Goal: Task Accomplishment & Management: Use online tool/utility

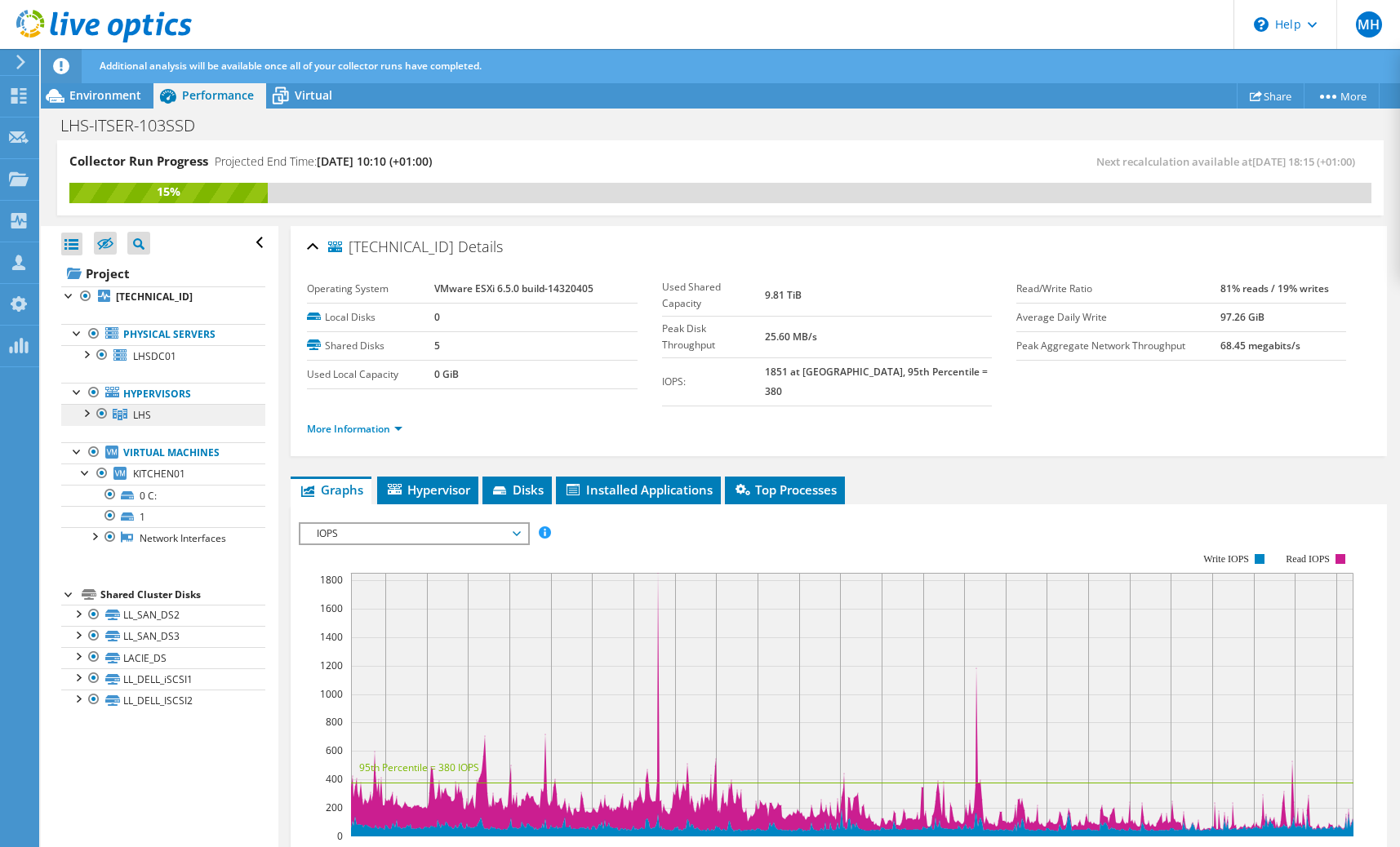
click at [196, 413] on link "LHS" at bounding box center [163, 414] width 204 height 21
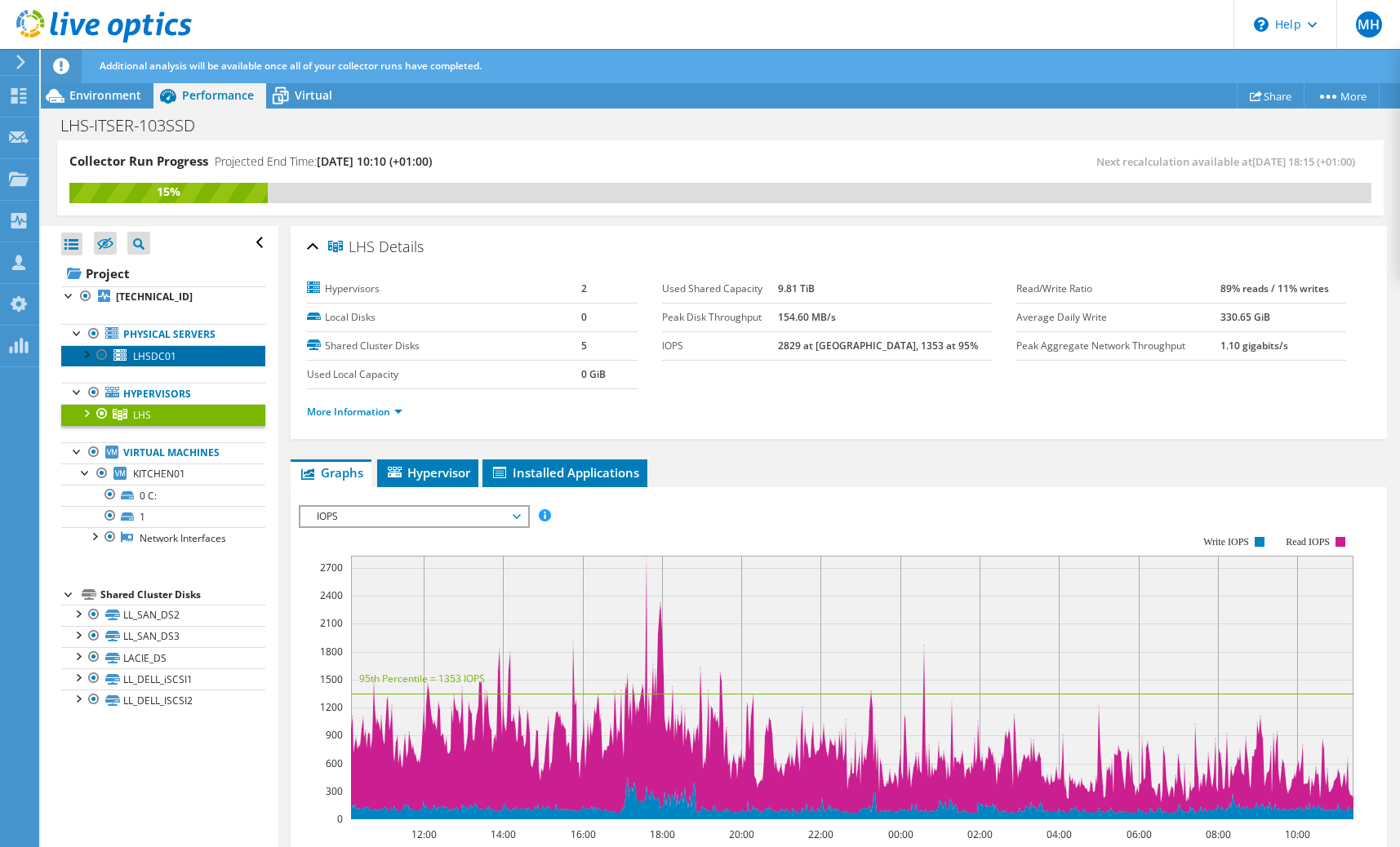
click at [190, 360] on link "LHSDC01" at bounding box center [163, 355] width 204 height 21
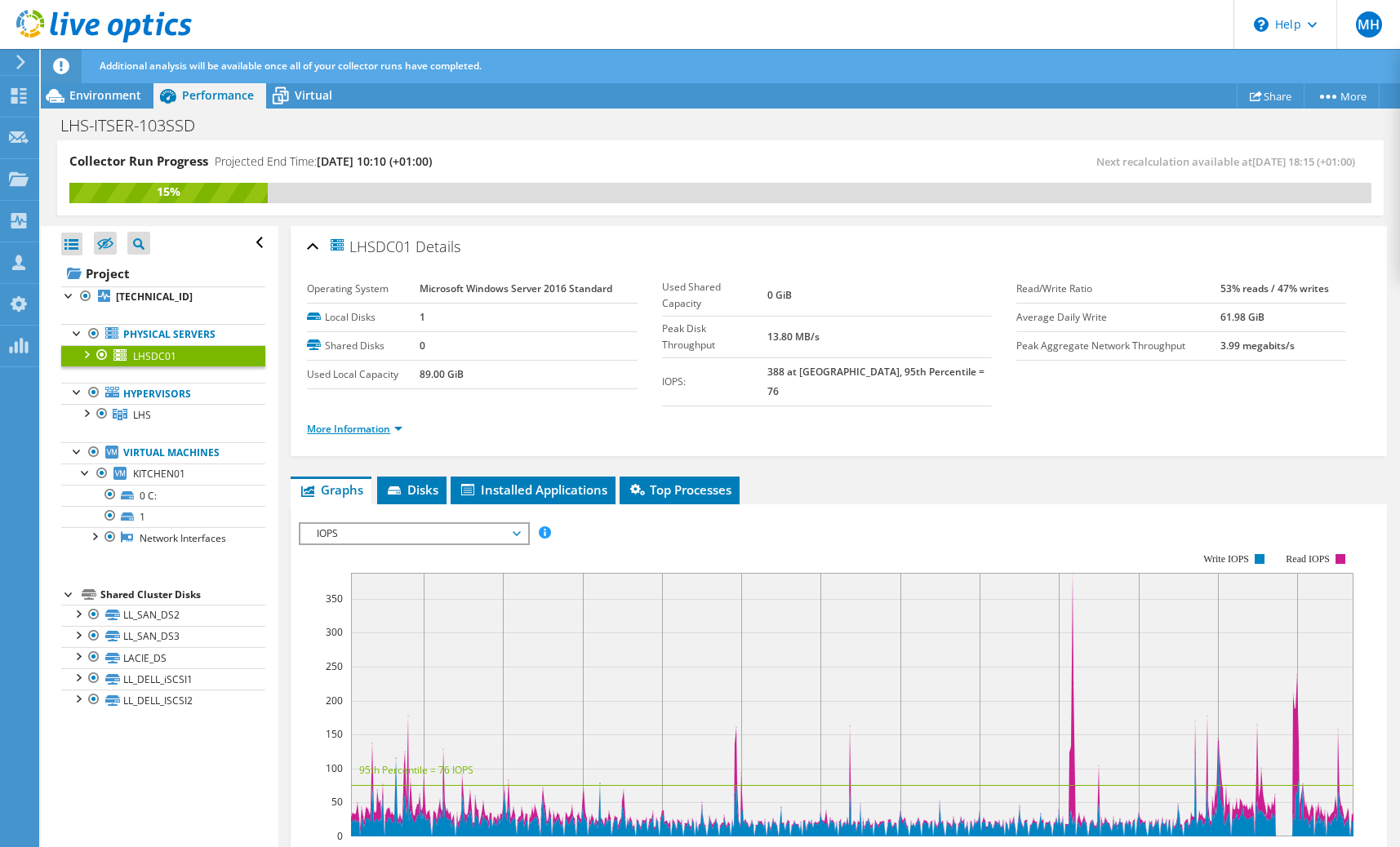
click at [379, 422] on link "More Information" at bounding box center [355, 428] width 95 height 14
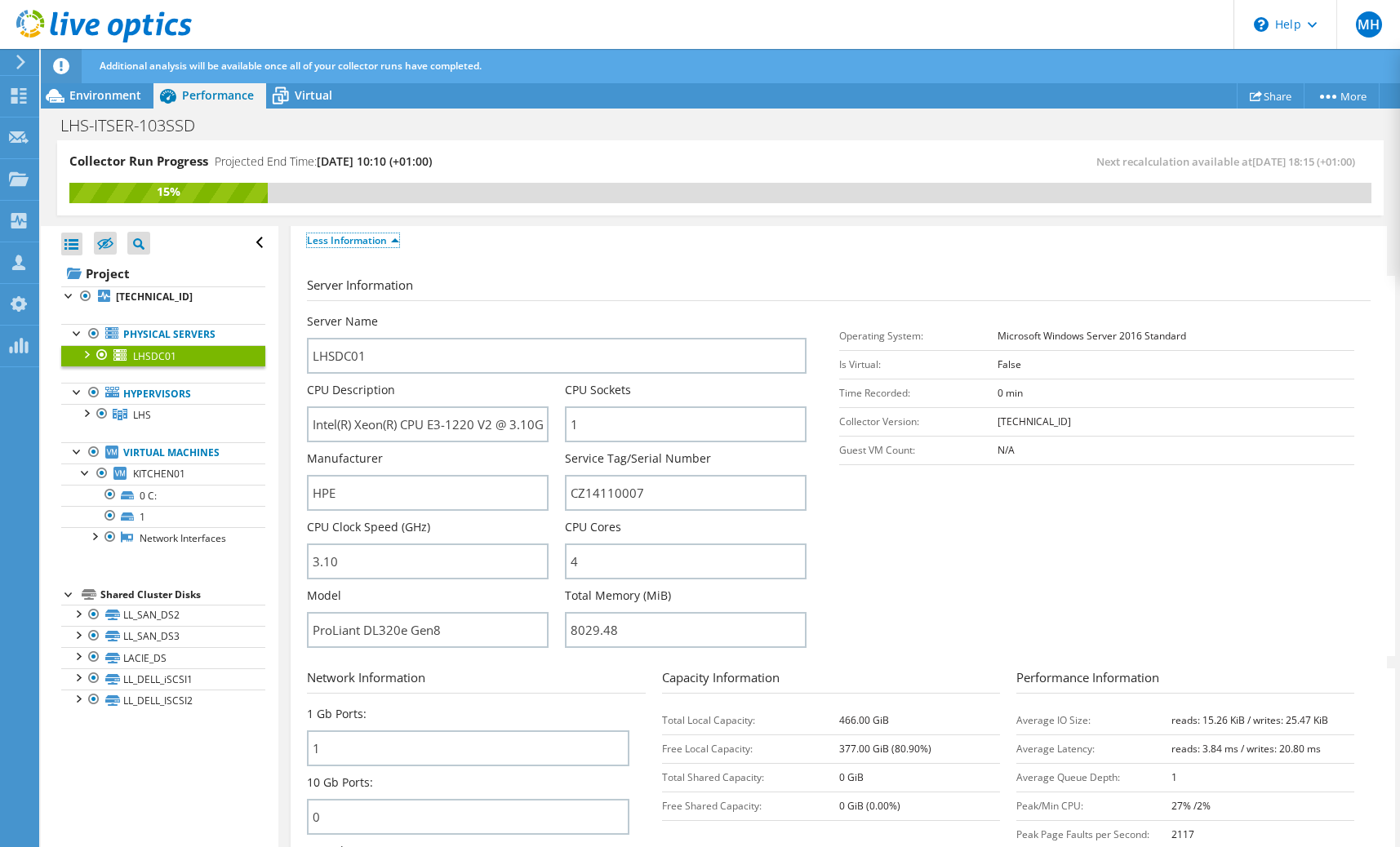
scroll to position [190, 0]
click at [184, 413] on link "LHS" at bounding box center [163, 414] width 204 height 21
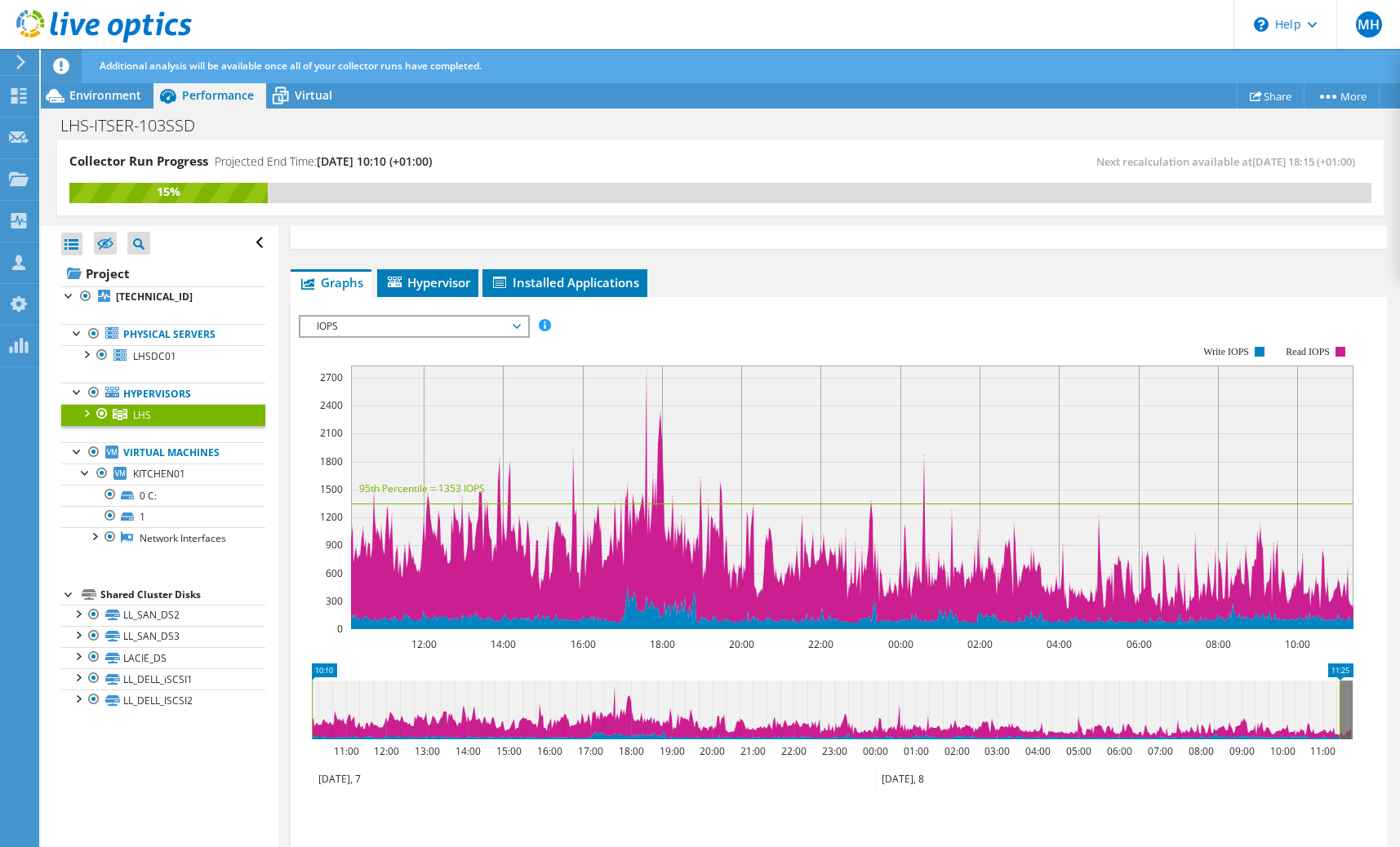
scroll to position [0, 0]
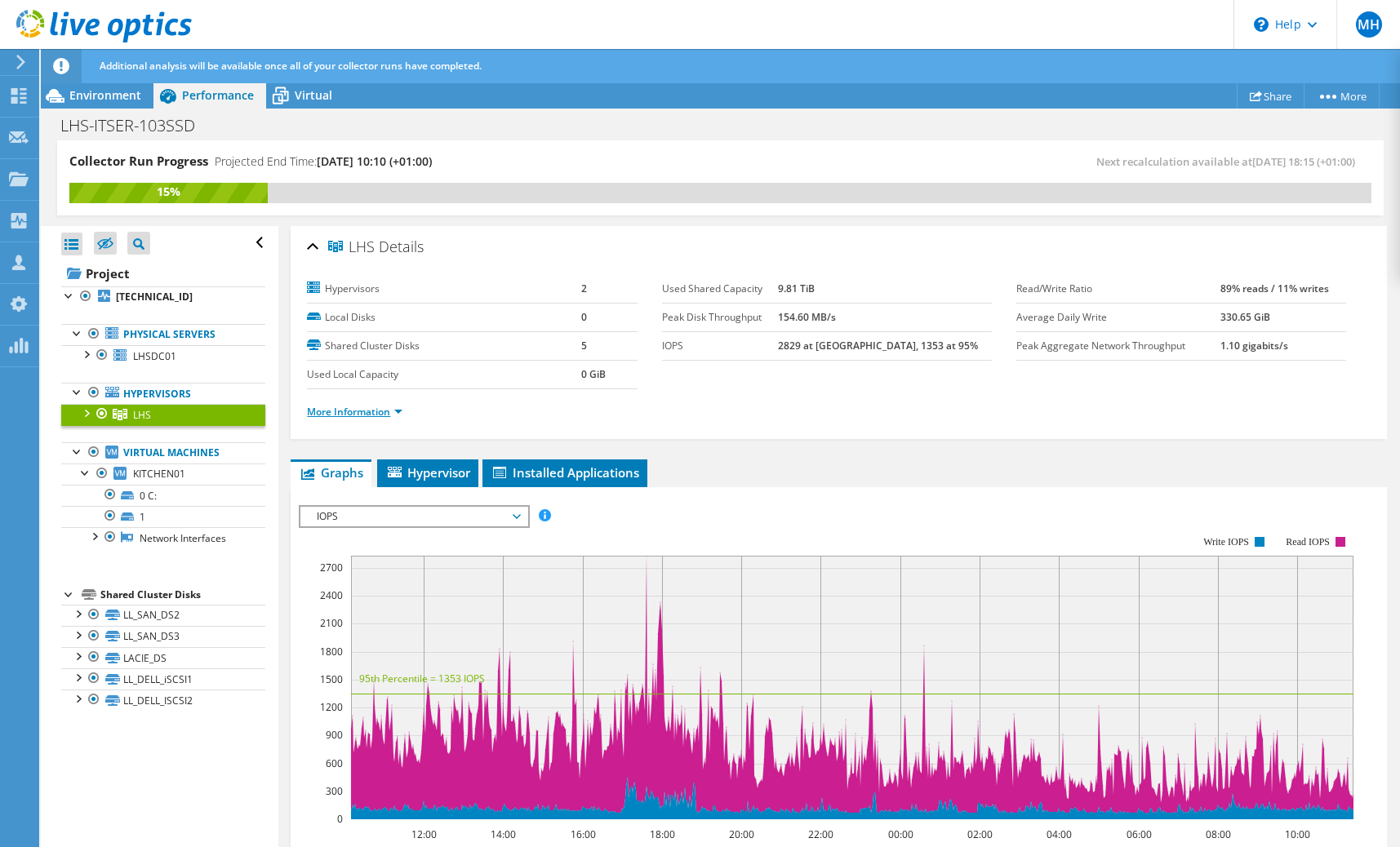
click at [367, 410] on link "More Information" at bounding box center [355, 412] width 95 height 14
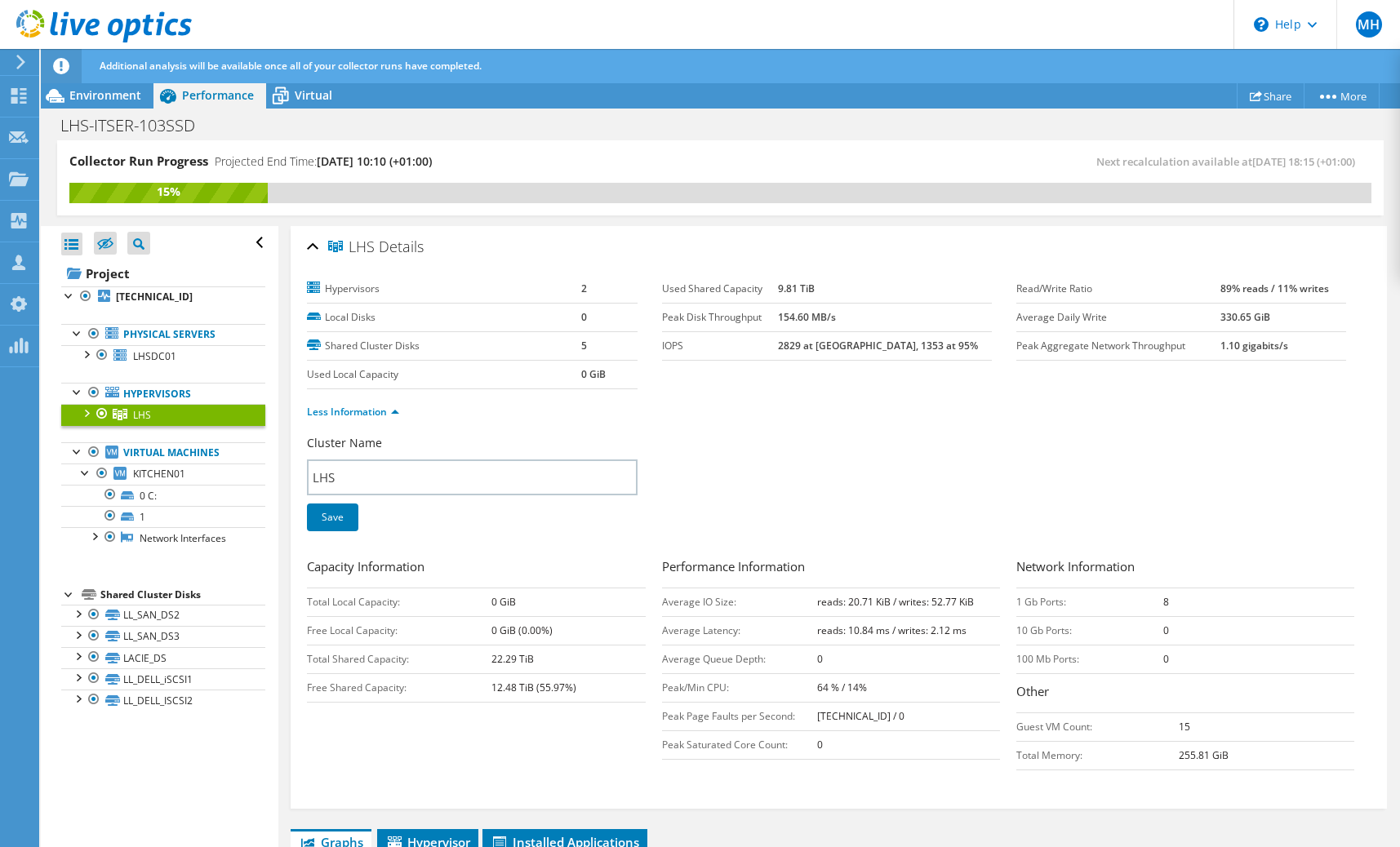
click at [87, 412] on div at bounding box center [86, 412] width 16 height 16
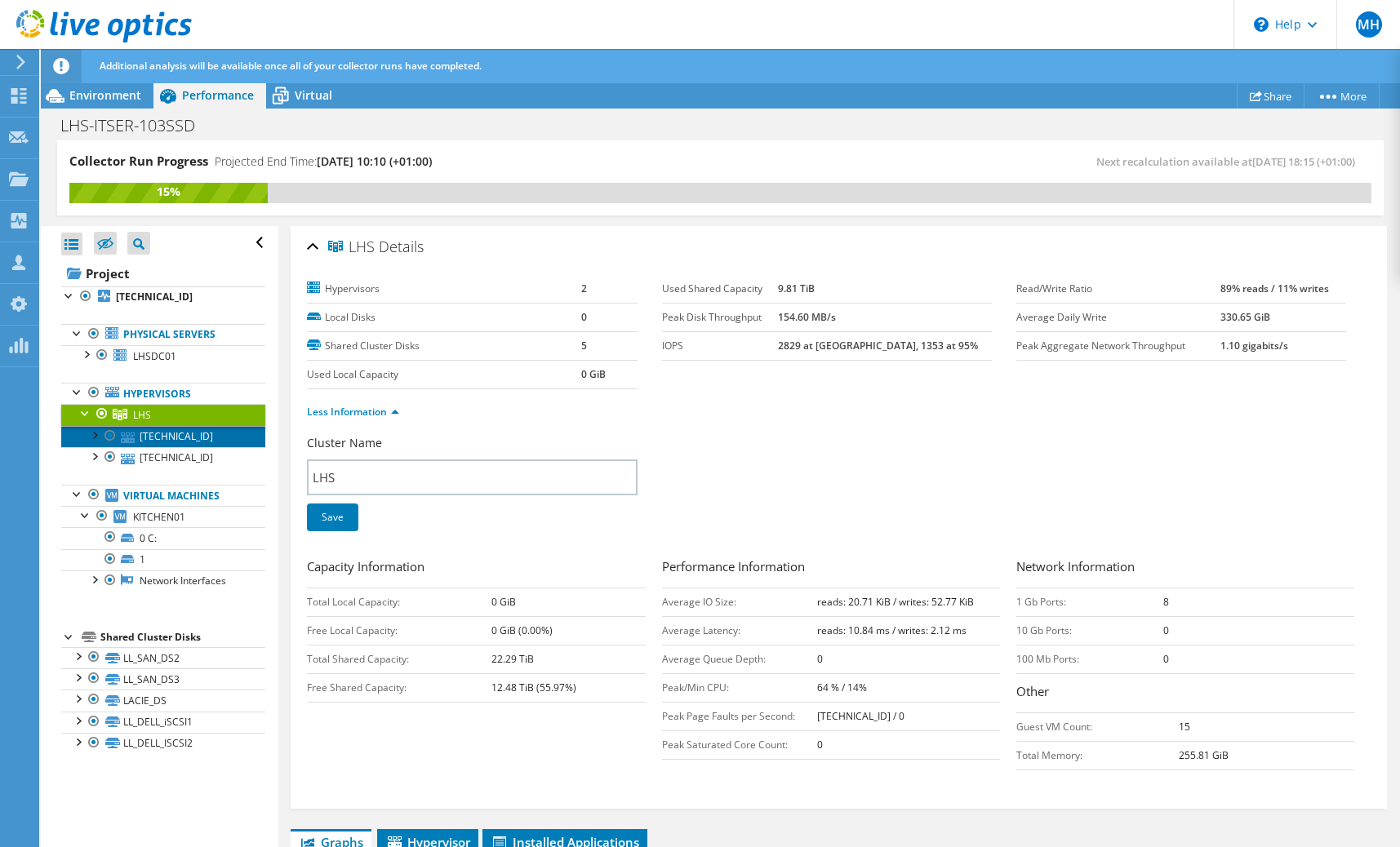
click at [136, 440] on link "[TECHNICAL_ID]" at bounding box center [163, 436] width 204 height 21
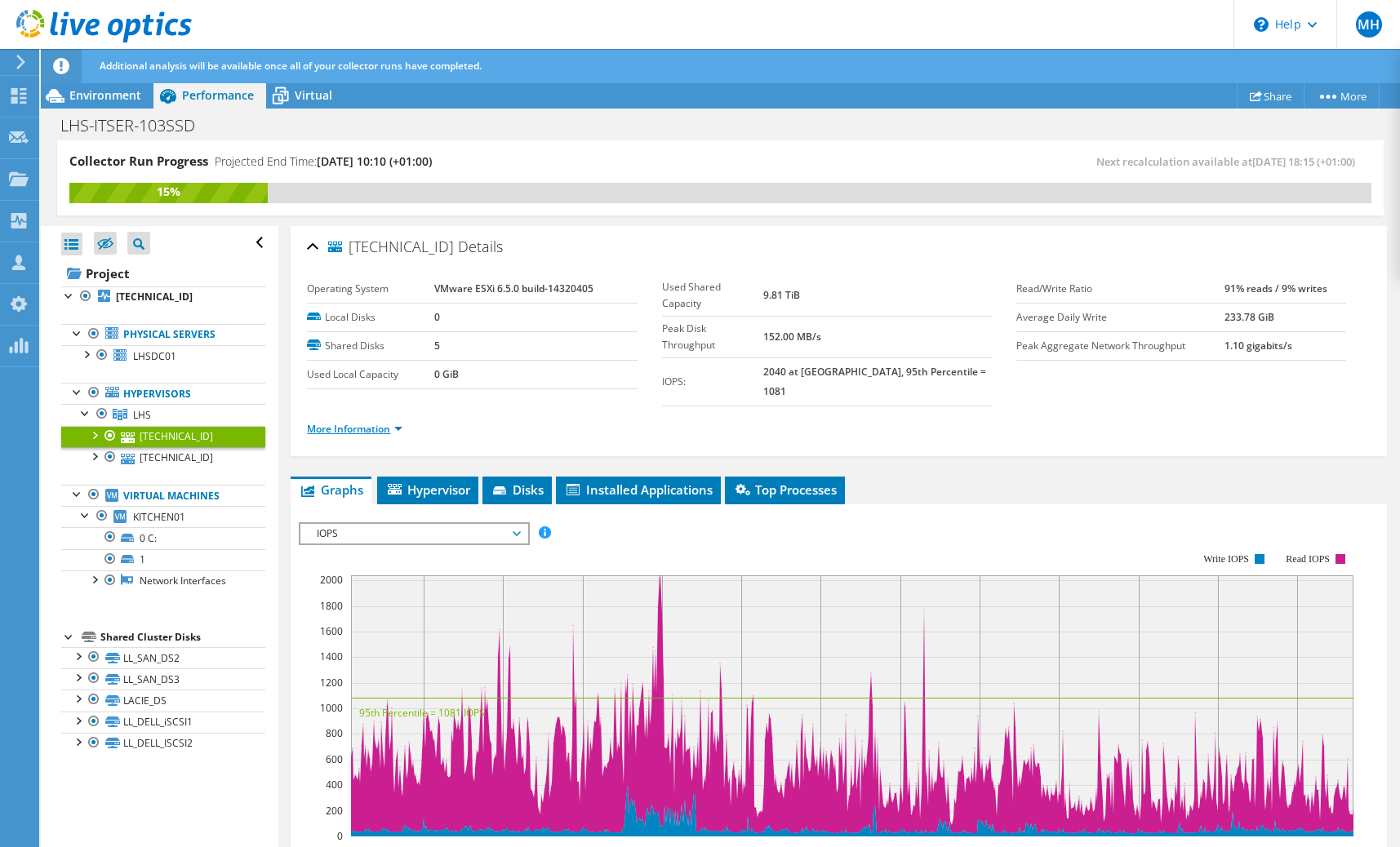
click at [374, 422] on link "More Information" at bounding box center [355, 428] width 95 height 14
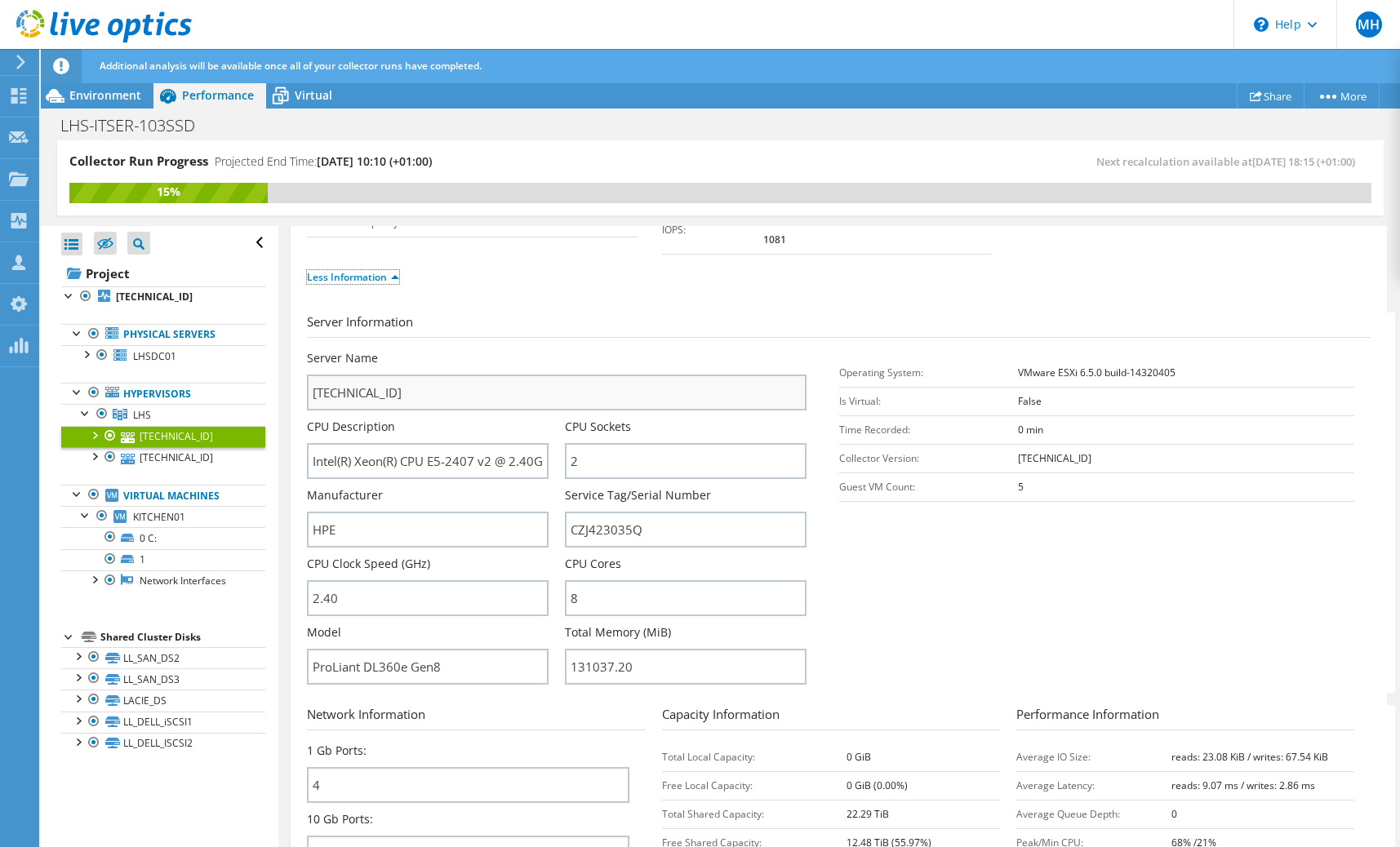
scroll to position [151, 0]
click at [458, 446] on input "Intel(R) Xeon(R) CPU E5-2407 v2 @ 2.40GHz 2.39 GHz" at bounding box center [428, 462] width 242 height 36
click at [458, 445] on input "Intel(R) Xeon(R) CPU E5-2407 v2 @ 2.40GHz 2.39 GHz" at bounding box center [428, 462] width 242 height 36
click at [116, 101] on span "Environment" at bounding box center [105, 95] width 72 height 16
